Goal: Use online tool/utility: Use online tool/utility

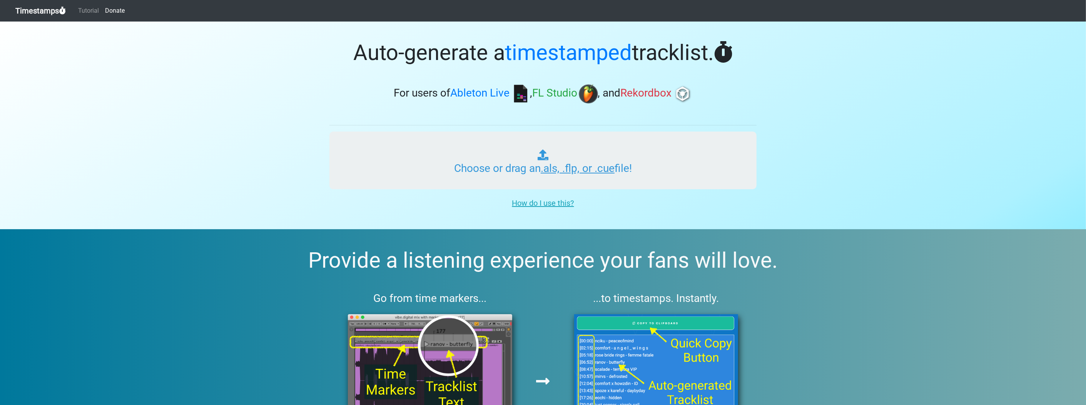
click at [507, 148] on input "Choose or drag an .als, .flp, or .cue file!" at bounding box center [542, 161] width 427 height 58
type input "C:\fakepath\marcus3838 MIX [DATE] MAST.flp"
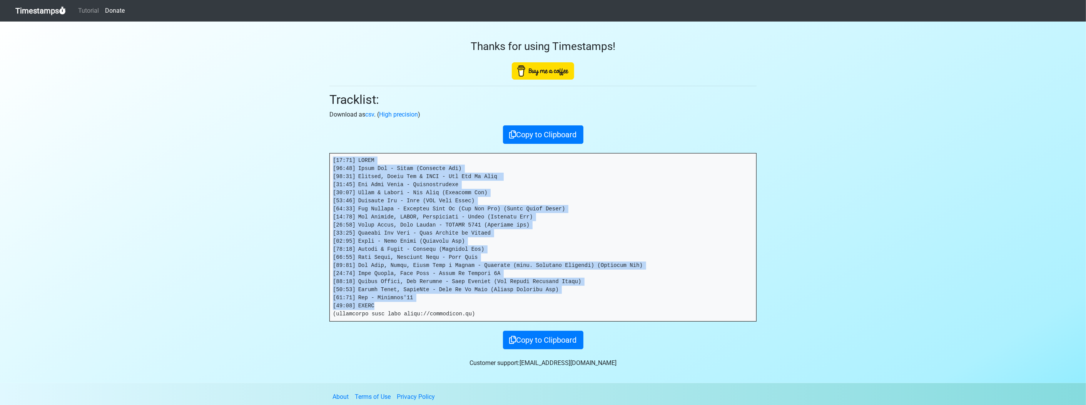
drag, startPoint x: 387, startPoint y: 307, endPoint x: 310, endPoint y: 158, distance: 167.4
click at [310, 158] on section "Thanks for using Timestamps! Tracklist: Download as csv . ( High precision ) Co…" at bounding box center [543, 203] width 1086 height 362
copy pre "[00:00] INTRO [00:03] Super Flu - Doppt (Original Mix) [03:26] Rosalie, James M…"
